Goal: Check status: Check status

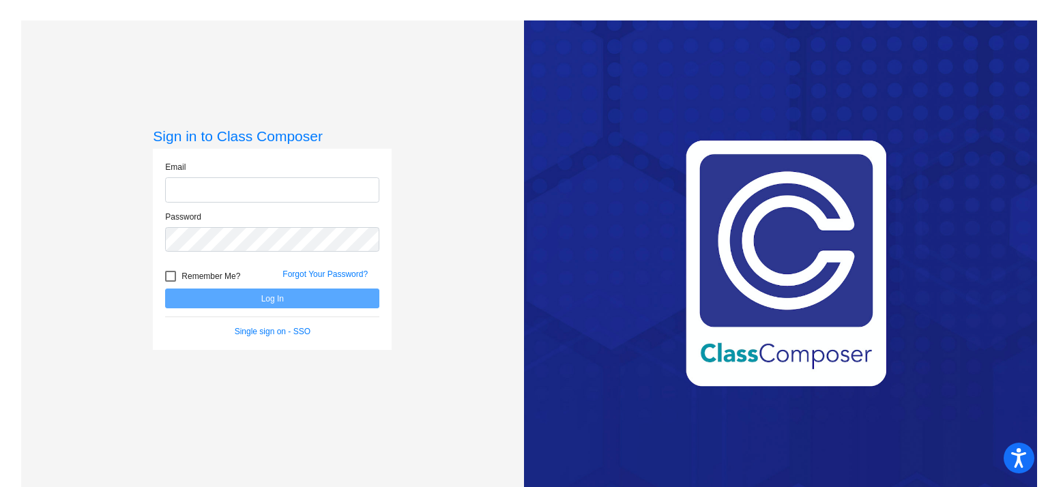
type input "[EMAIL_ADDRESS][DOMAIN_NAME]"
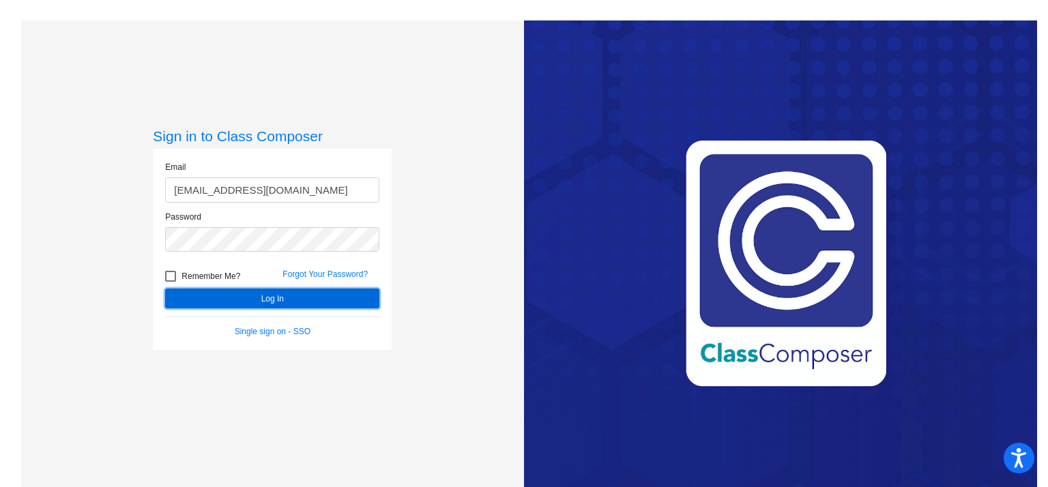
click at [259, 305] on button "Log In" at bounding box center [272, 299] width 214 height 20
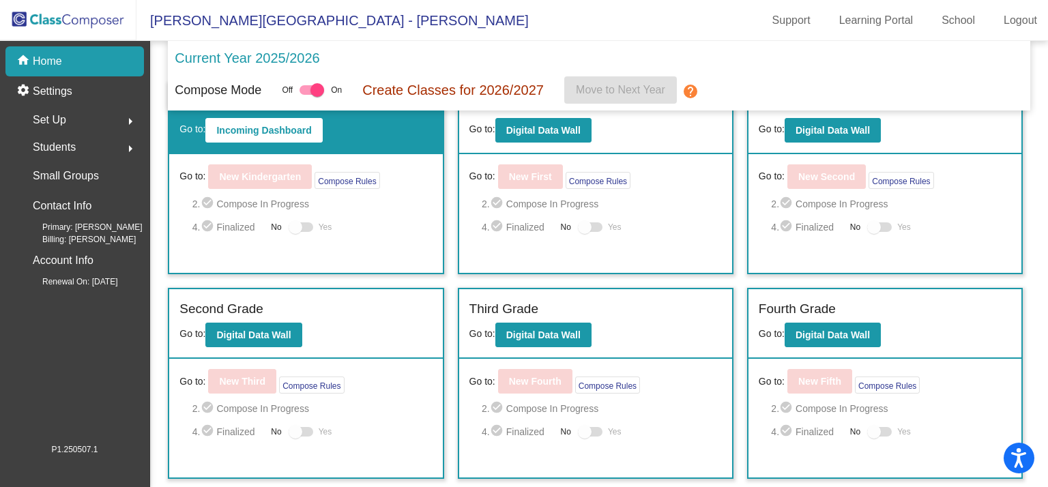
scroll to position [37, 0]
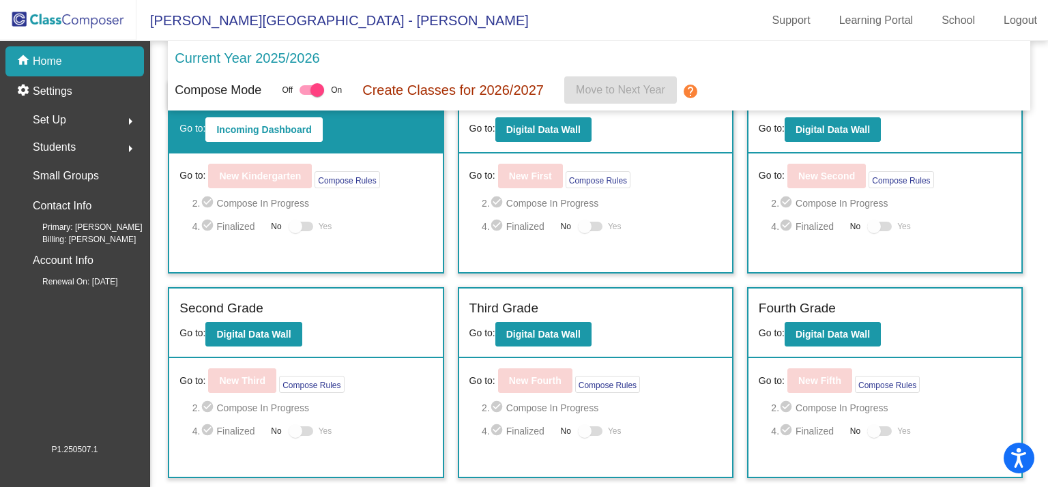
click at [255, 319] on div "Second Grade" at bounding box center [306, 311] width 253 height 24
click at [255, 324] on button "Digital Data Wall" at bounding box center [253, 334] width 96 height 25
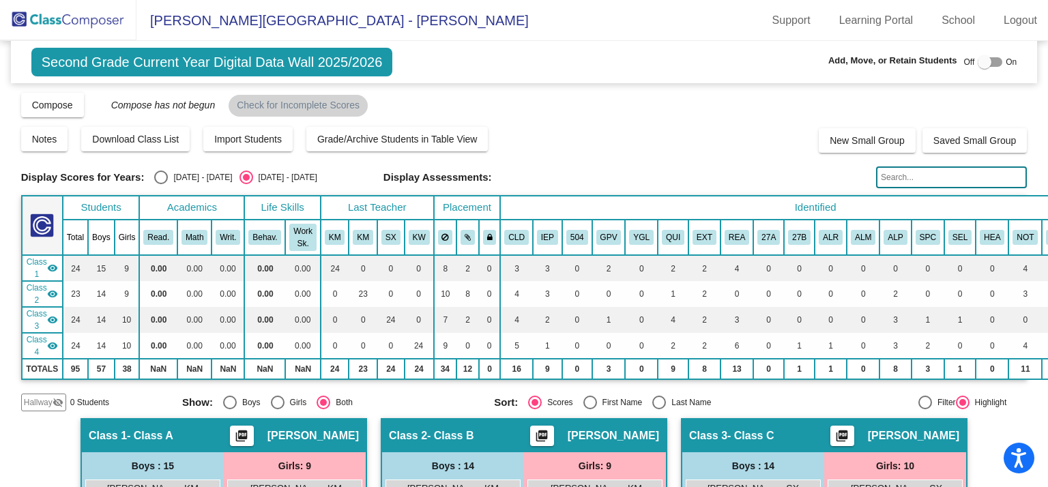
click at [158, 177] on div "Select an option" at bounding box center [161, 178] width 14 height 14
click at [160, 184] on input "[DATE] - [DATE]" at bounding box center [160, 184] width 1 height 1
radio input "true"
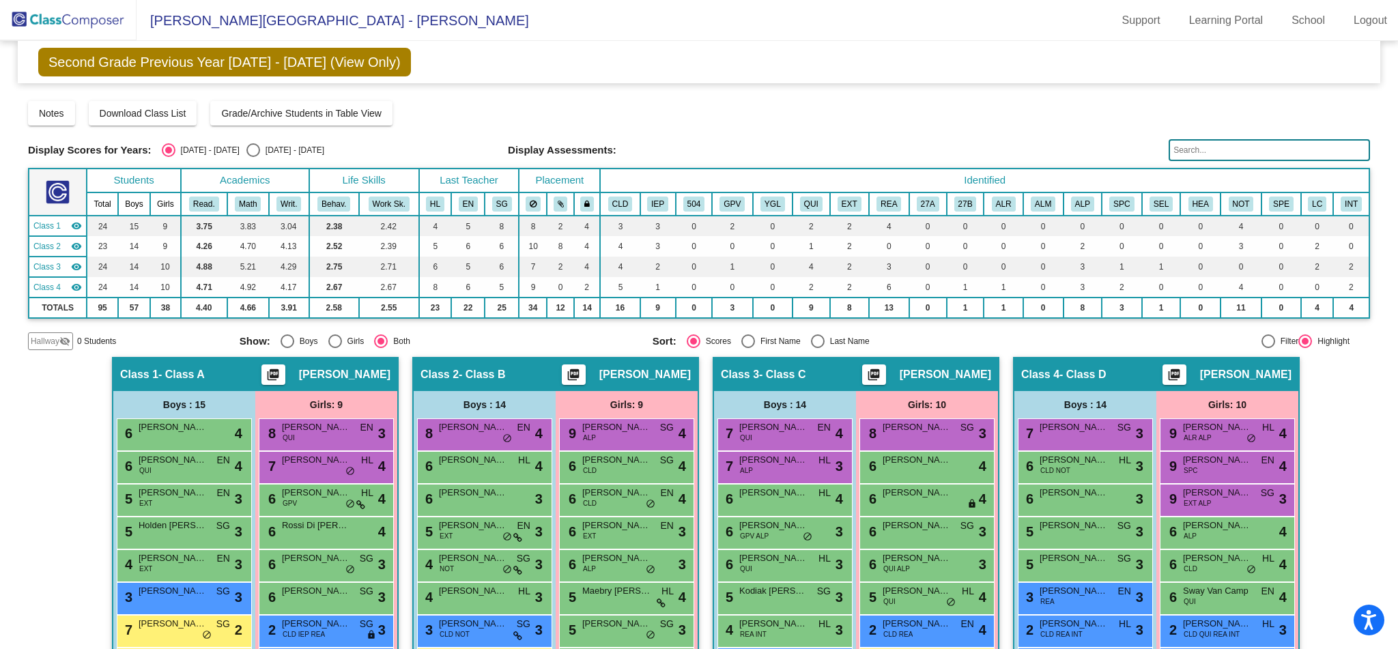
drag, startPoint x: 1043, startPoint y: 5, endPoint x: 23, endPoint y: 481, distance: 1125.9
click at [23, 481] on mat-sidenav-content "Second Grade Previous Year [DATE] - [DATE] (View Only) Add, Move, or Retain Stu…" at bounding box center [699, 345] width 1398 height 608
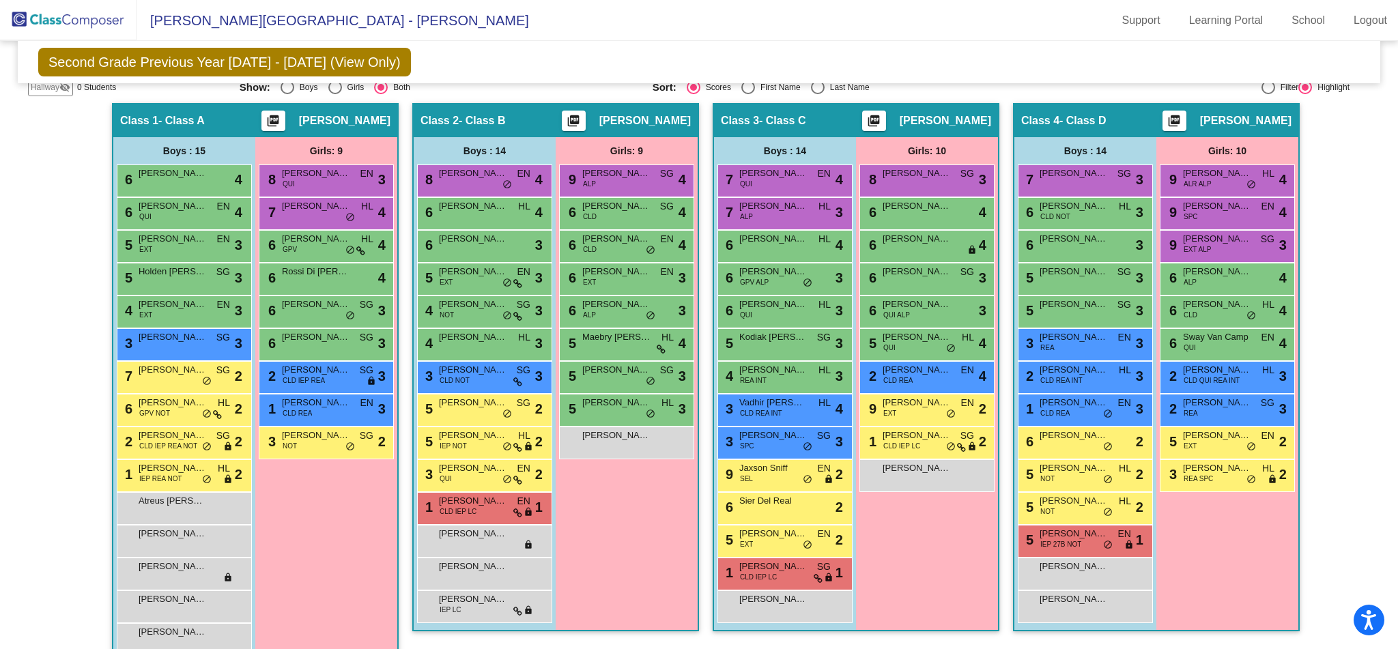
scroll to position [259, 0]
